Goal: Check status: Check status

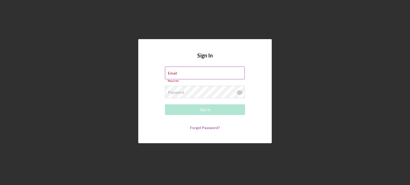
click at [177, 74] on label "Email" at bounding box center [172, 73] width 9 height 4
click at [177, 74] on input "Email" at bounding box center [205, 73] width 80 height 13
type input "[PERSON_NAME][EMAIL_ADDRESS][DOMAIN_NAME]"
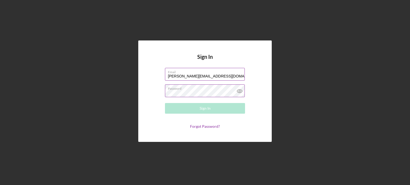
click at [185, 90] on div "Password Required" at bounding box center [205, 91] width 80 height 13
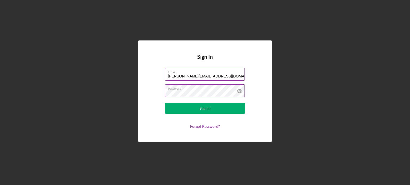
click at [165, 103] on button "Sign In" at bounding box center [205, 108] width 80 height 11
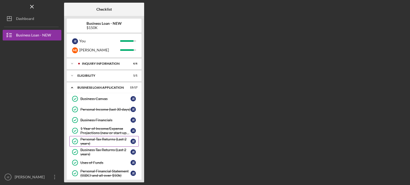
click at [113, 138] on div "Personal Tax Returns (Last 2 years)" at bounding box center [105, 141] width 50 height 9
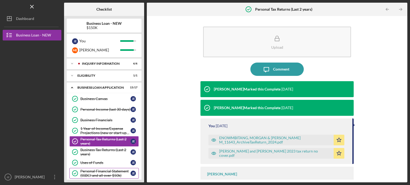
click at [119, 173] on div "Personal Financial Statement (SSBCI and all over $50k)" at bounding box center [105, 173] width 50 height 9
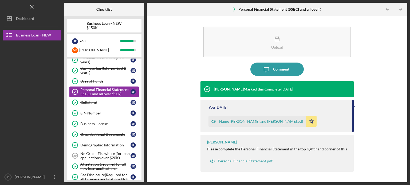
scroll to position [134, 0]
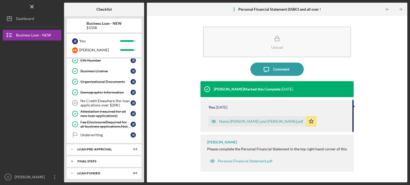
click at [72, 157] on icon "Icon/Expander" at bounding box center [72, 161] width 11 height 11
click at [113, 171] on div "Collateral Insurance" at bounding box center [105, 173] width 50 height 4
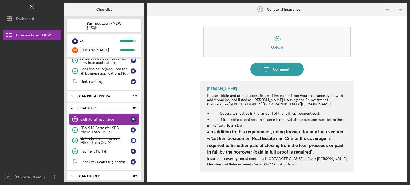
scroll to position [190, 0]
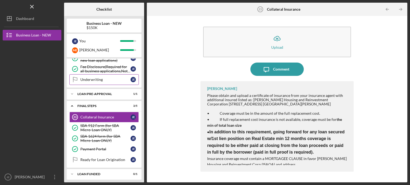
click at [110, 78] on div "Underwriting" at bounding box center [105, 80] width 50 height 4
